Goal: Task Accomplishment & Management: Manage account settings

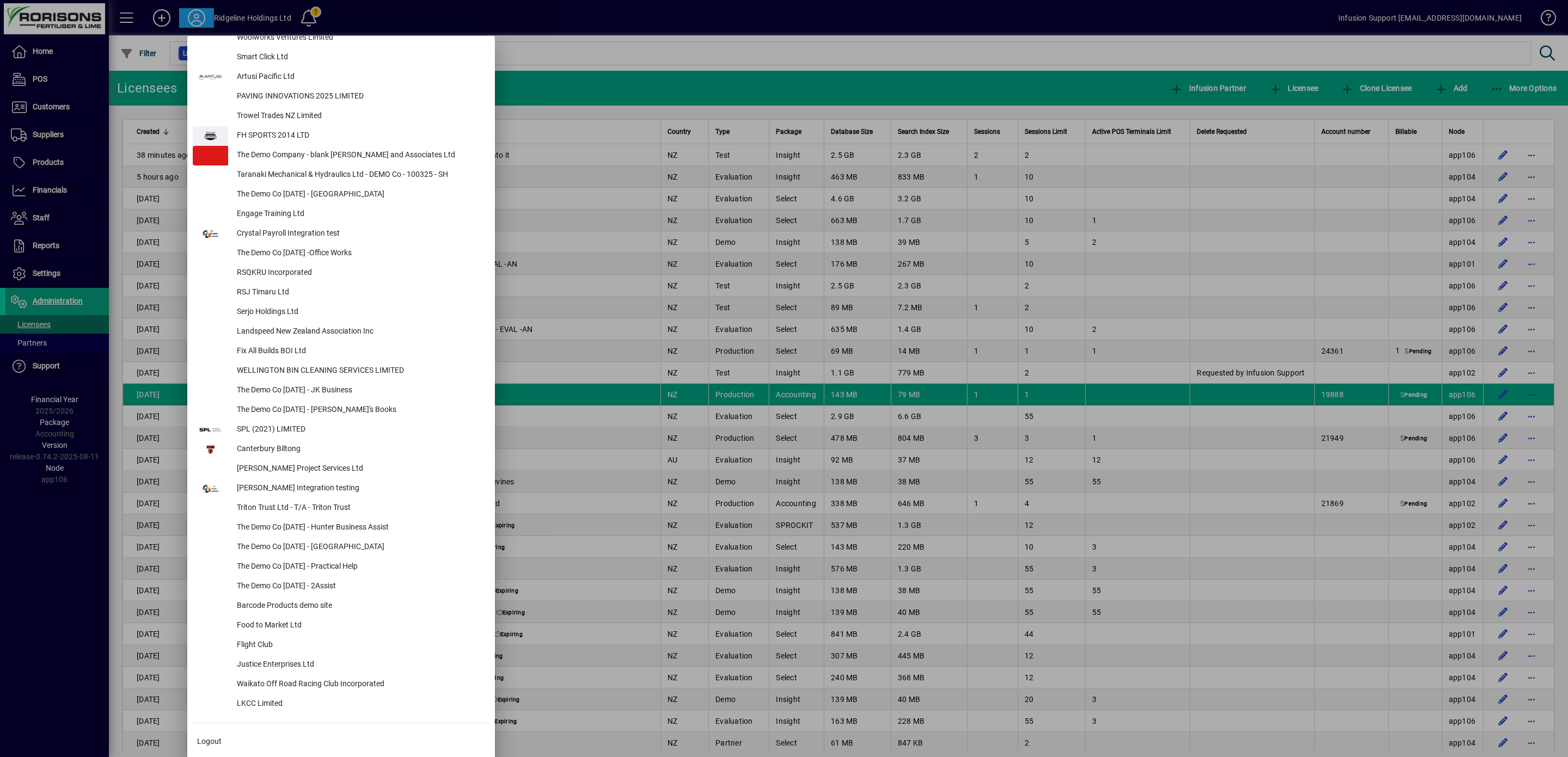
scroll to position [4333, 0]
click at [205, 740] on span "Logout" at bounding box center [209, 741] width 24 height 11
